Goal: Transaction & Acquisition: Download file/media

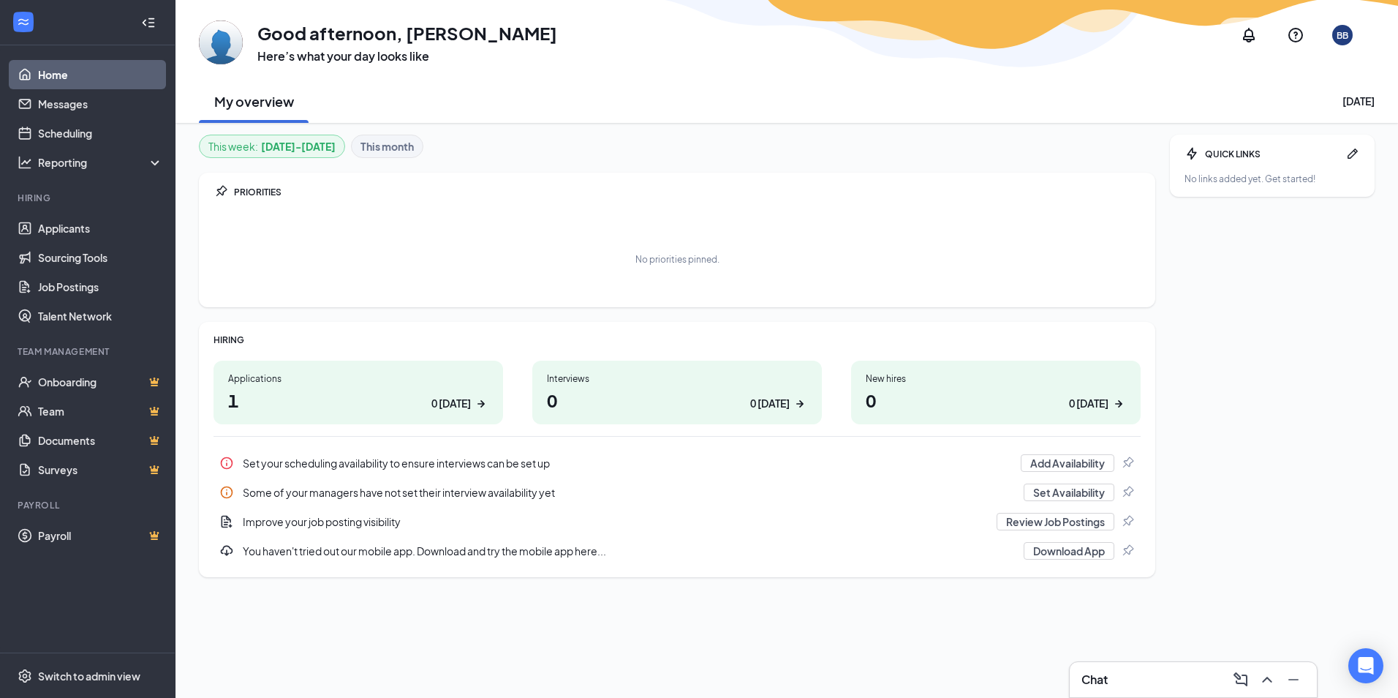
click at [312, 396] on h1 "1 0 [DATE]" at bounding box center [358, 400] width 260 height 25
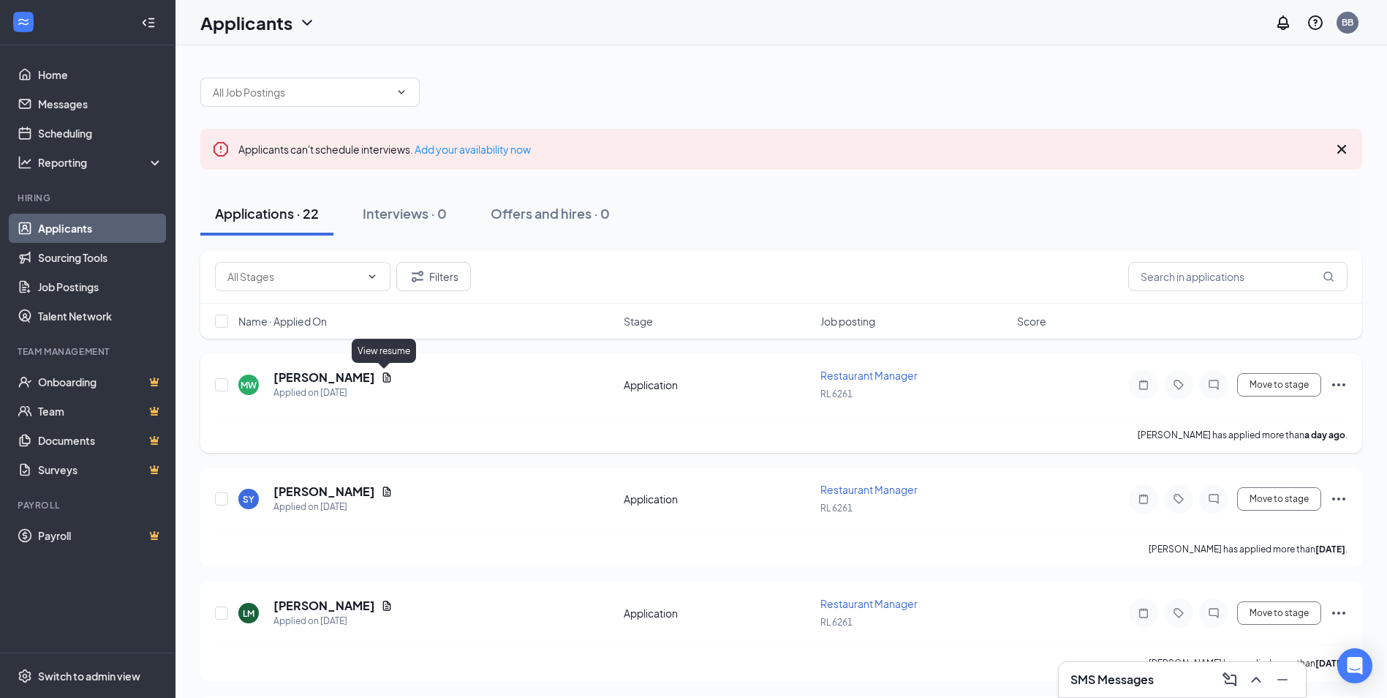
click at [382, 377] on icon "Document" at bounding box center [387, 378] width 12 height 12
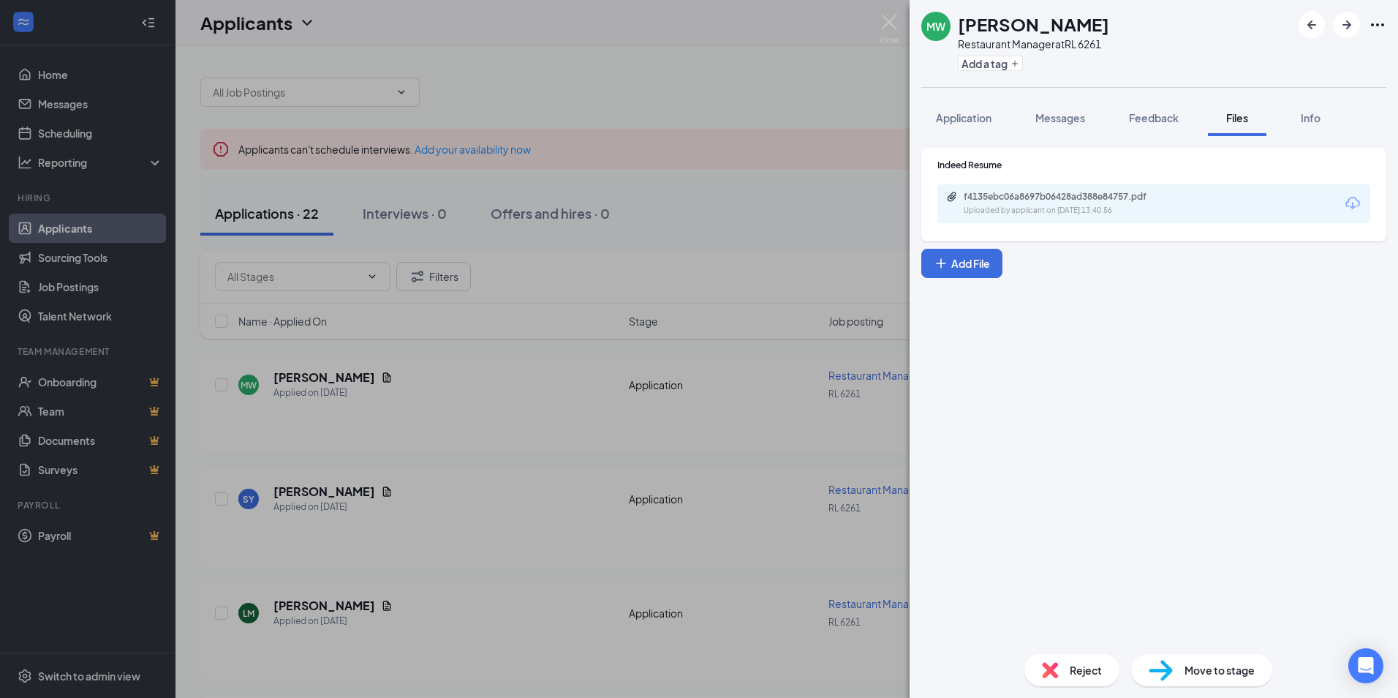
click at [1213, 201] on div "f4135ebc06a8697b06428ad388e84757.pdf Uploaded by applicant on [DATE] 13:40:56" at bounding box center [1154, 203] width 433 height 39
click at [1350, 204] on icon "Download" at bounding box center [1353, 204] width 18 height 18
